Goal: Information Seeking & Learning: Learn about a topic

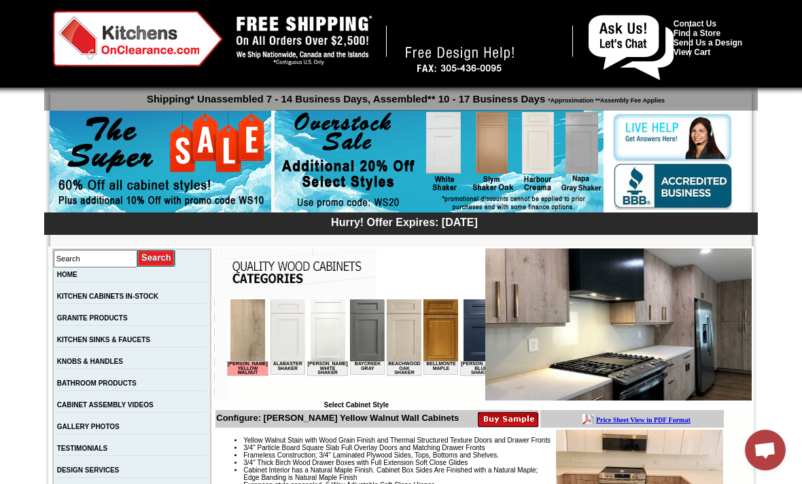
scroll to position [12, 0]
click at [392, 342] on img at bounding box center [404, 331] width 35 height 62
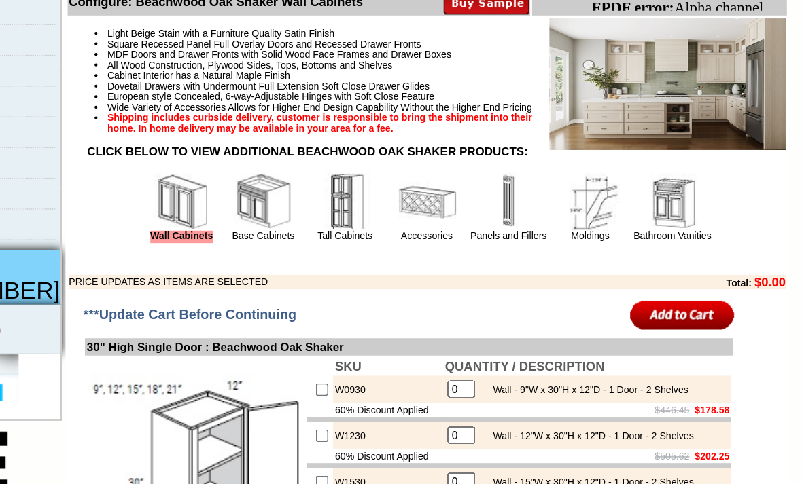
scroll to position [429, 0]
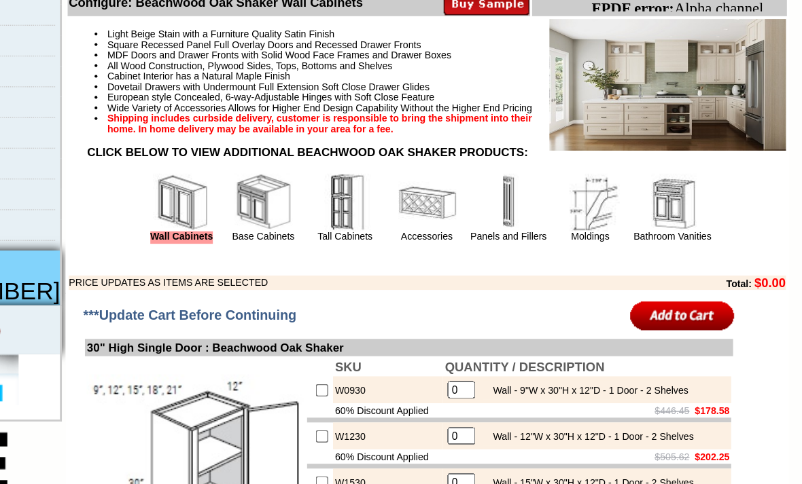
click at [332, 171] on link "Base Cabinets" at bounding box center [354, 167] width 44 height 7
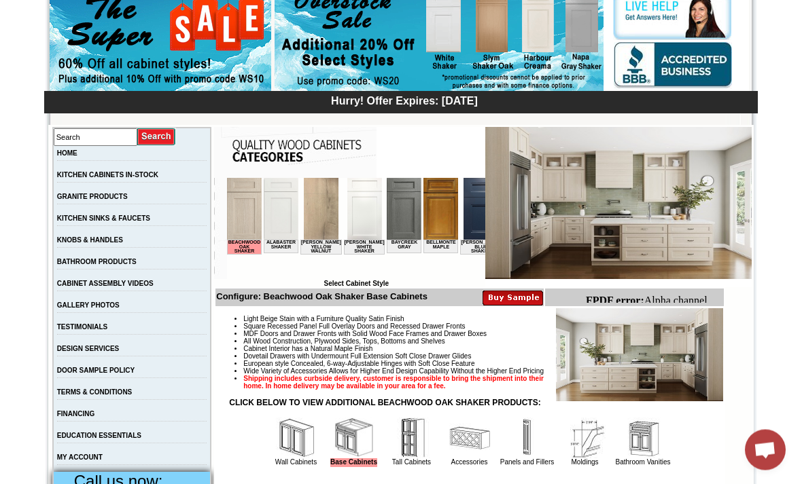
scroll to position [138, 0]
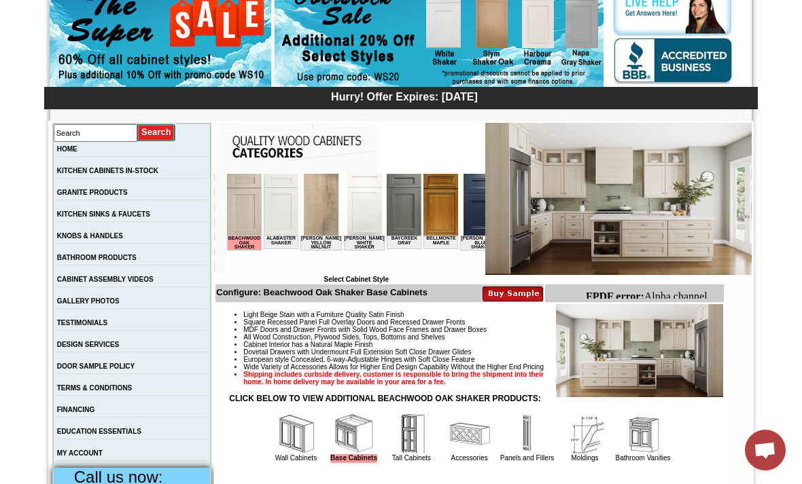
click at [113, 305] on link "GALLERY PHOTOS" at bounding box center [88, 301] width 62 height 7
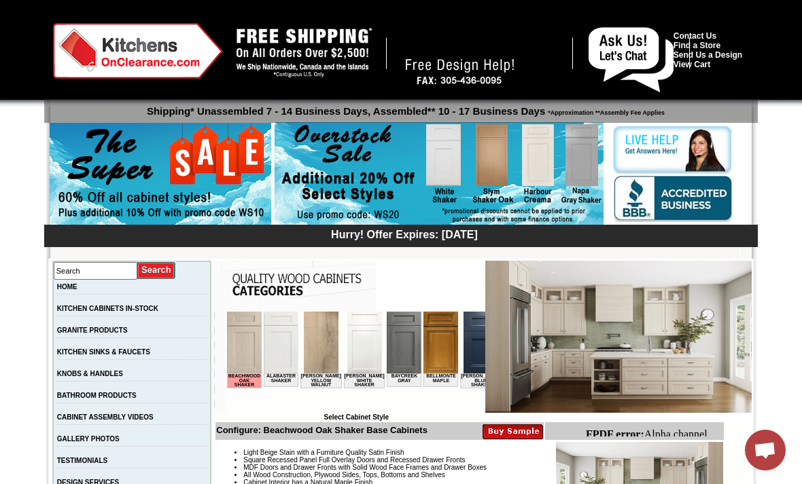
click at [190, 172] on img at bounding box center [160, 175] width 221 height 104
click at [175, 173] on img at bounding box center [160, 175] width 221 height 104
